Goal: Information Seeking & Learning: Learn about a topic

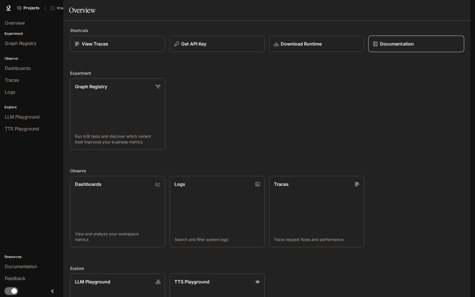
click at [377, 46] on icon at bounding box center [375, 44] width 5 height 5
